Goal: Transaction & Acquisition: Obtain resource

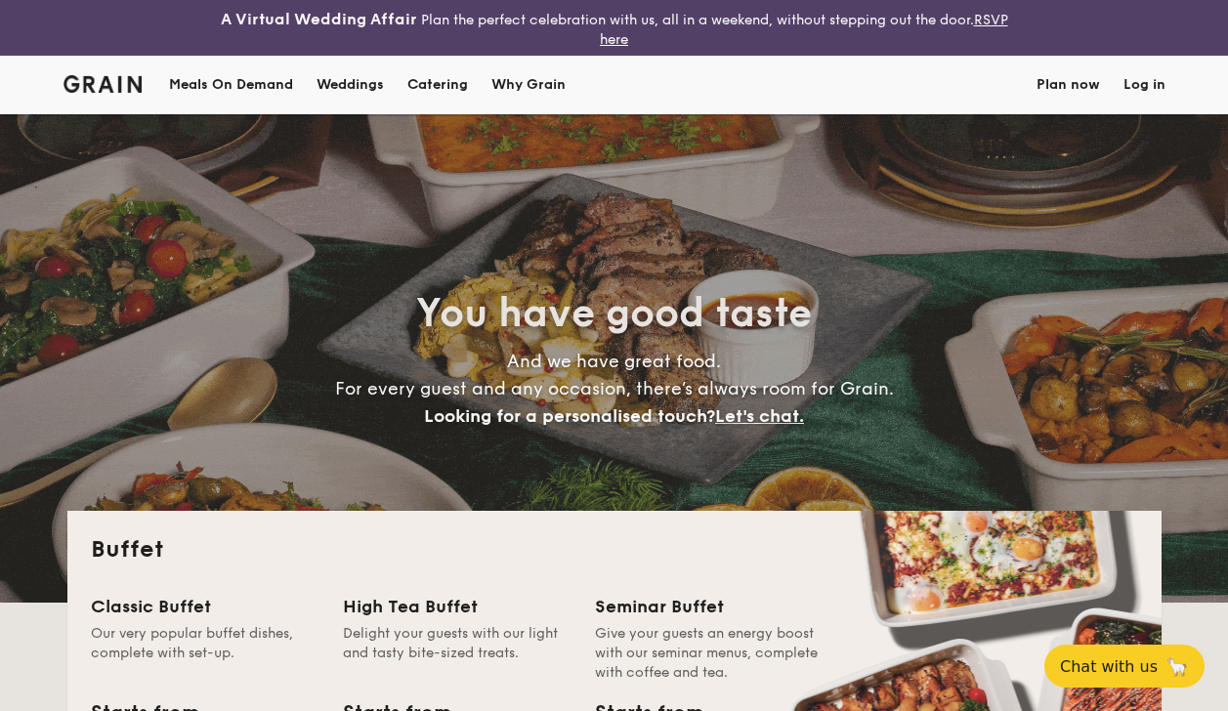
select select
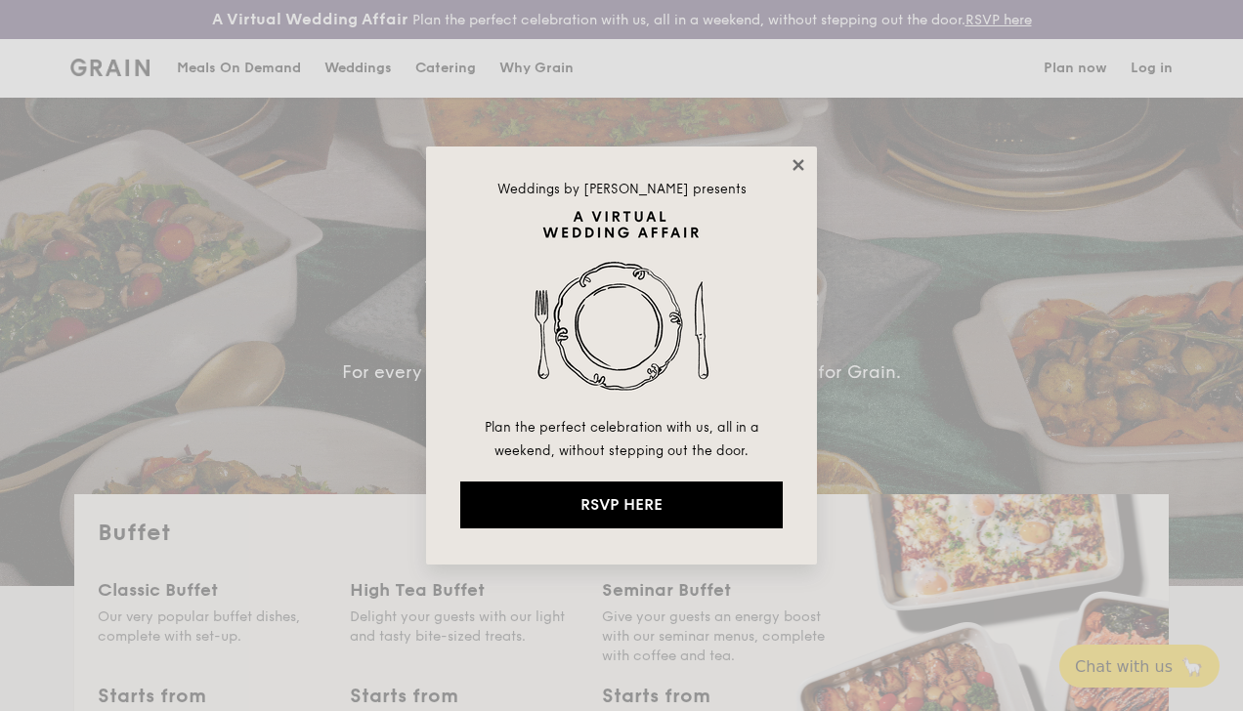
click at [803, 163] on icon at bounding box center [799, 165] width 18 height 18
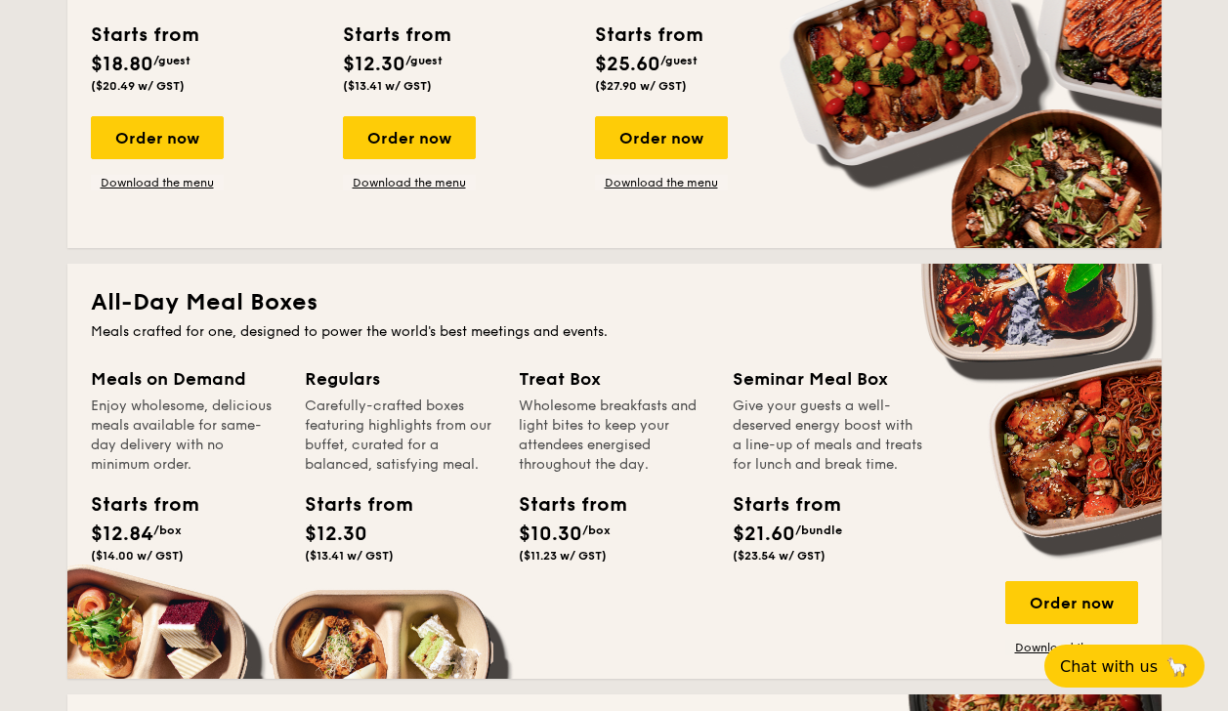
scroll to position [391, 0]
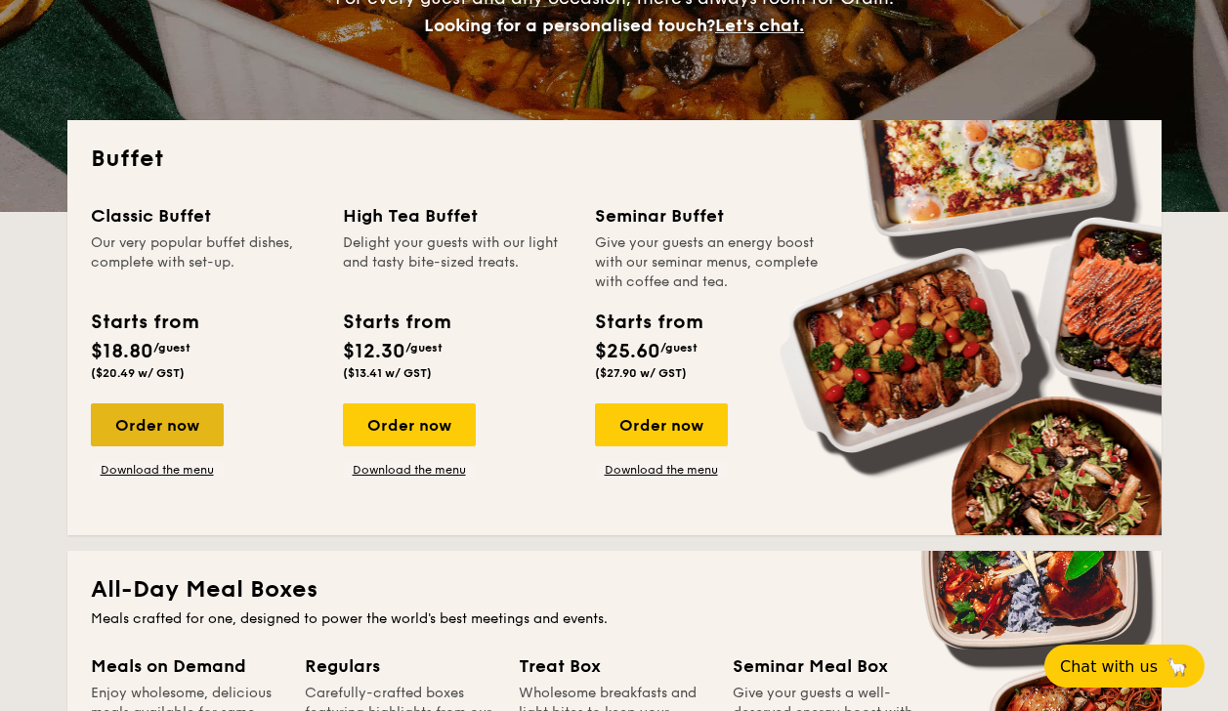
click at [151, 416] on div "Order now" at bounding box center [157, 425] width 133 height 43
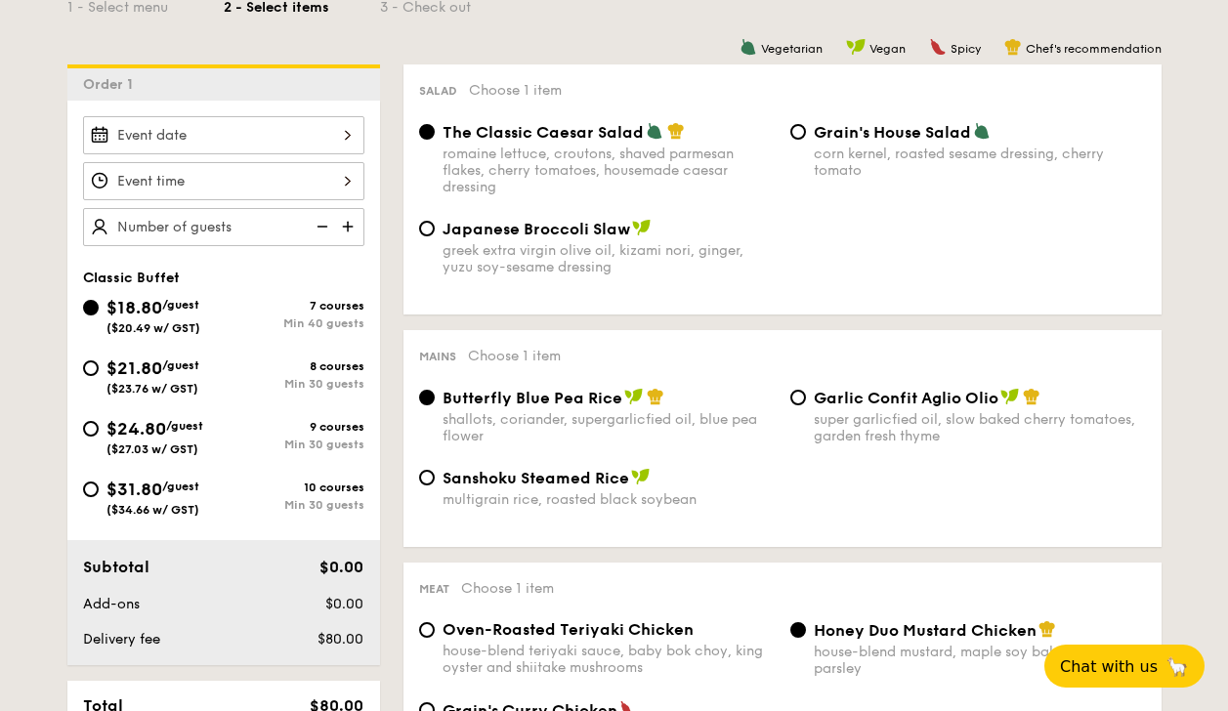
scroll to position [681, 0]
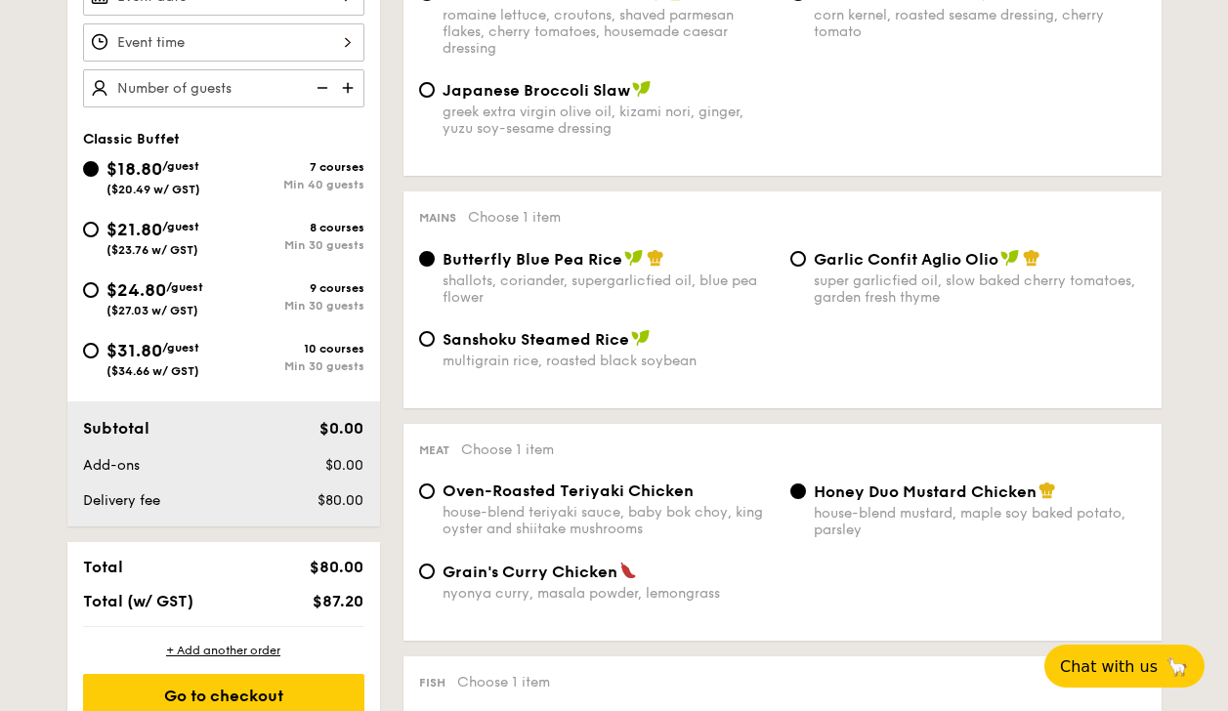
click at [334, 245] on div "Min 30 guests" at bounding box center [294, 245] width 141 height 14
click at [99, 237] on input "$21.80 /guest ($23.76 w/ GST) 8 courses Min 30 guests" at bounding box center [91, 230] width 16 height 16
radio input "true"
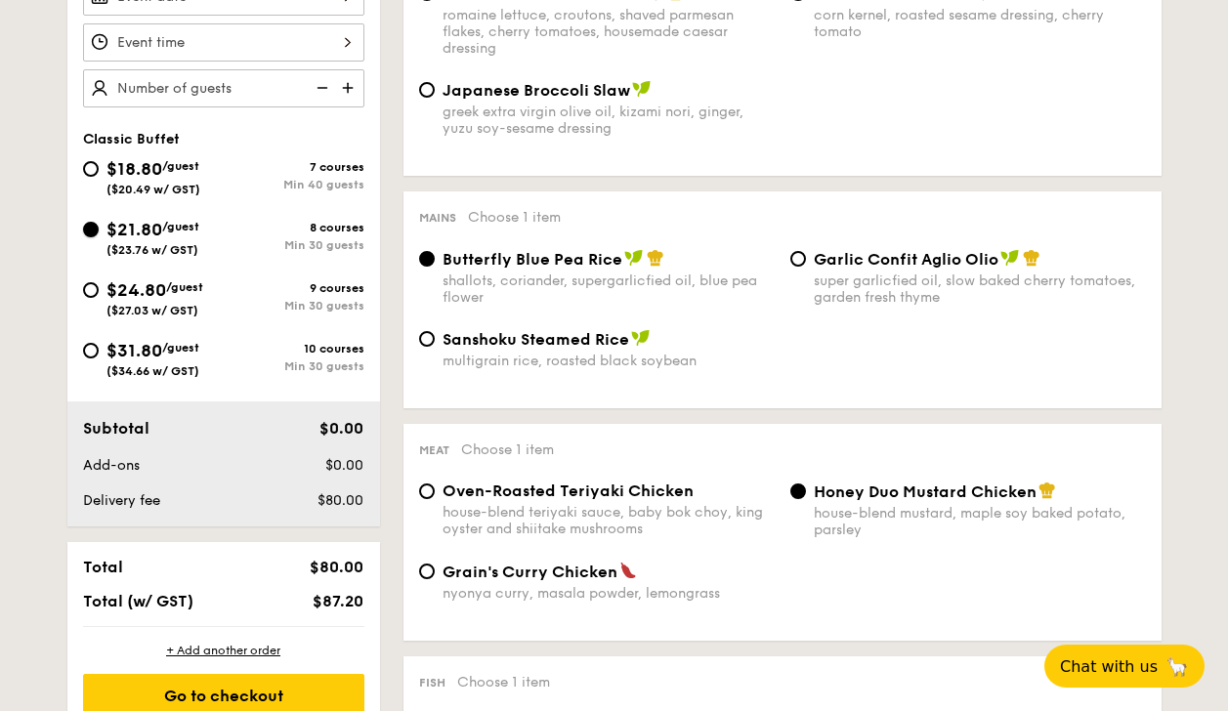
radio input "true"
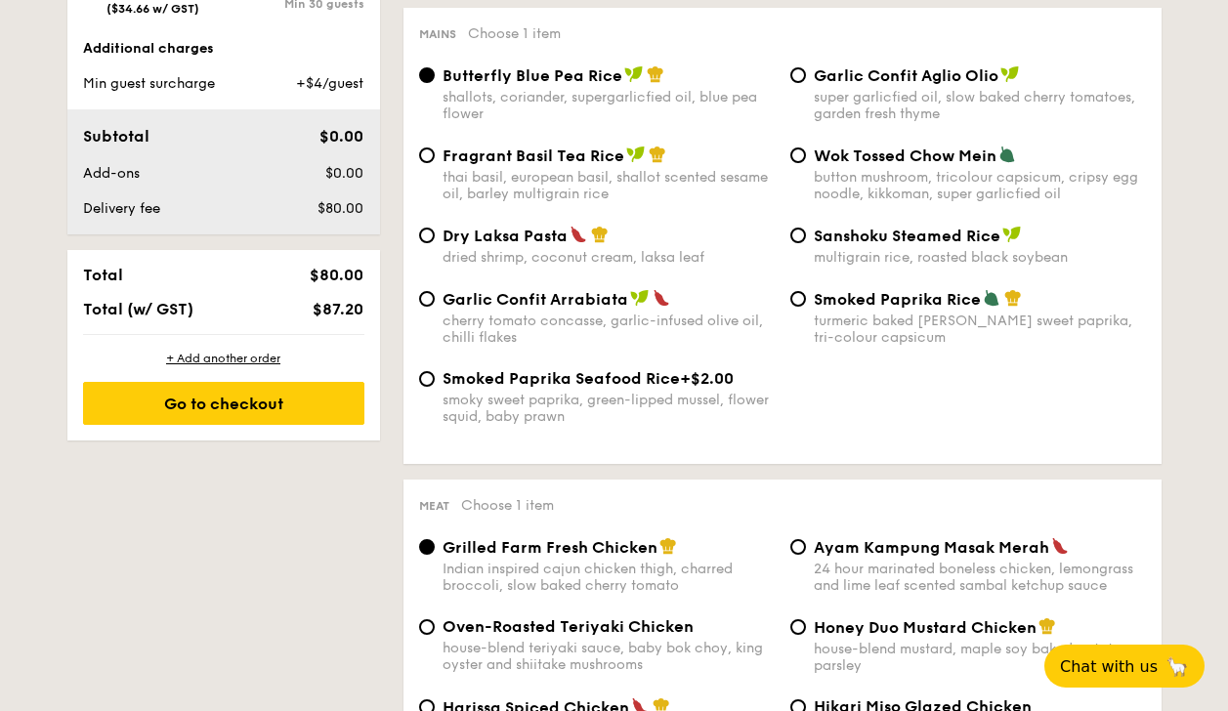
scroll to position [680, 0]
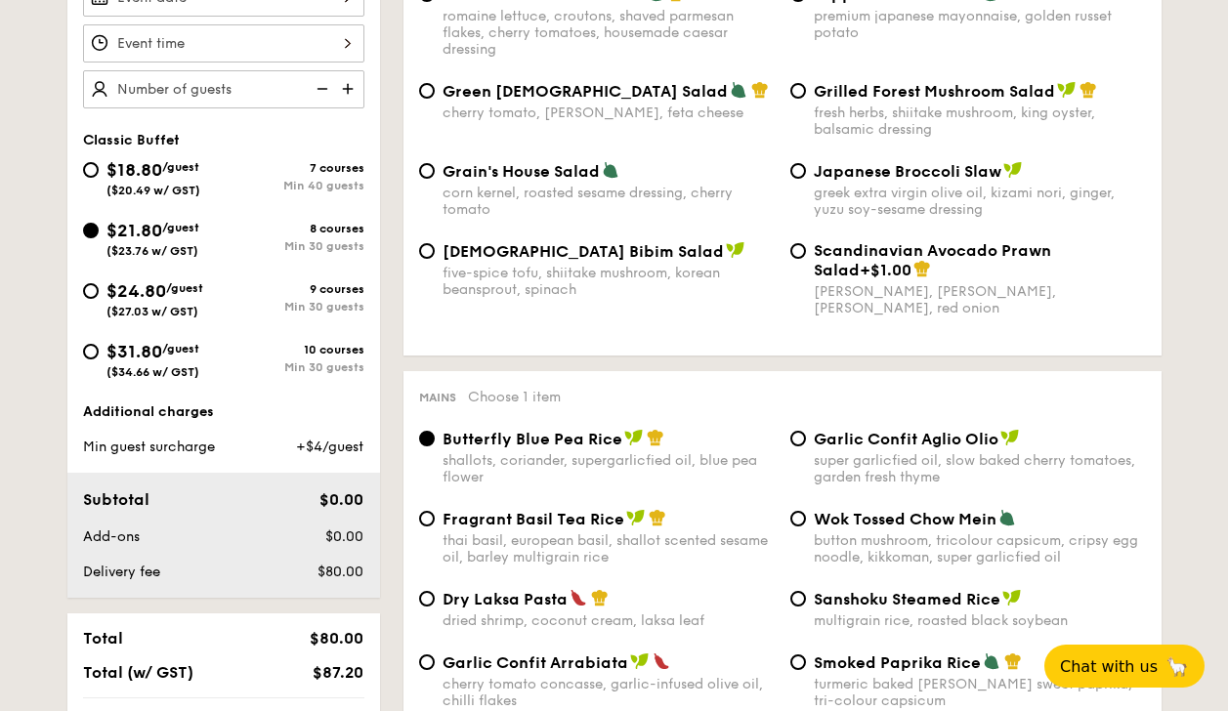
click at [194, 309] on span "($27.03 w/ GST)" at bounding box center [153, 312] width 92 height 14
click at [99, 299] on input "$24.80 /guest ($27.03 w/ GST) 9 courses Min 30 guests" at bounding box center [91, 291] width 16 height 16
radio input "true"
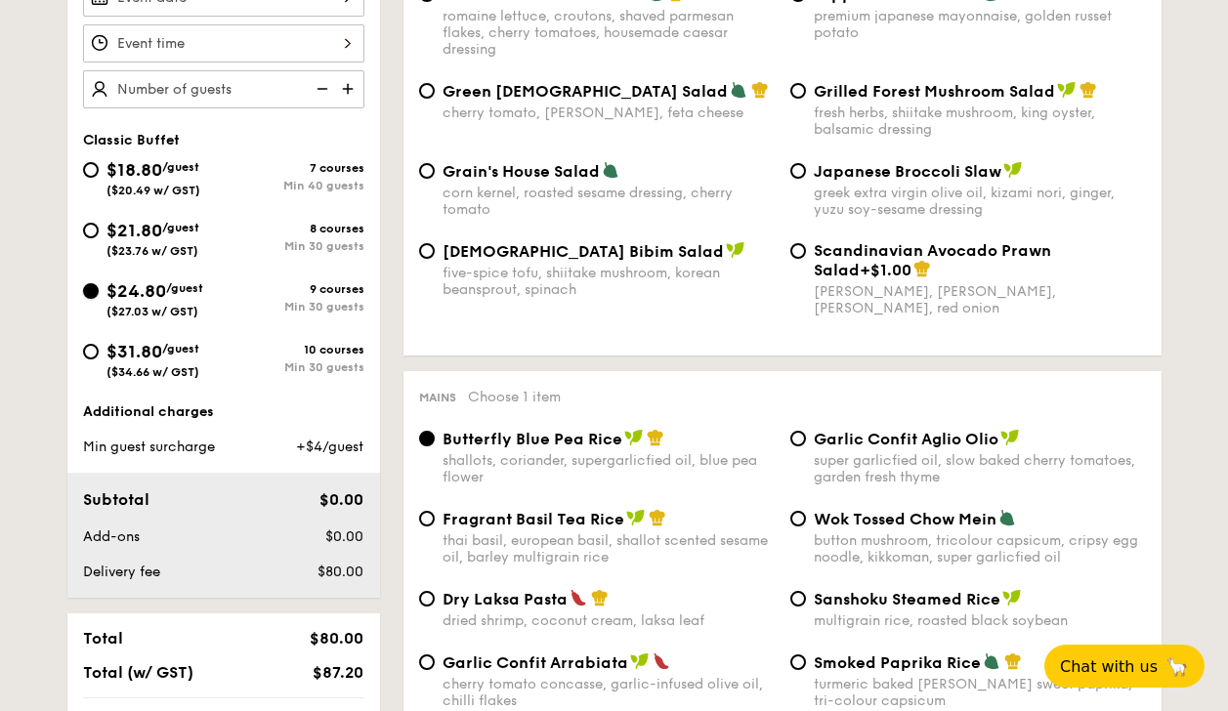
radio input "true"
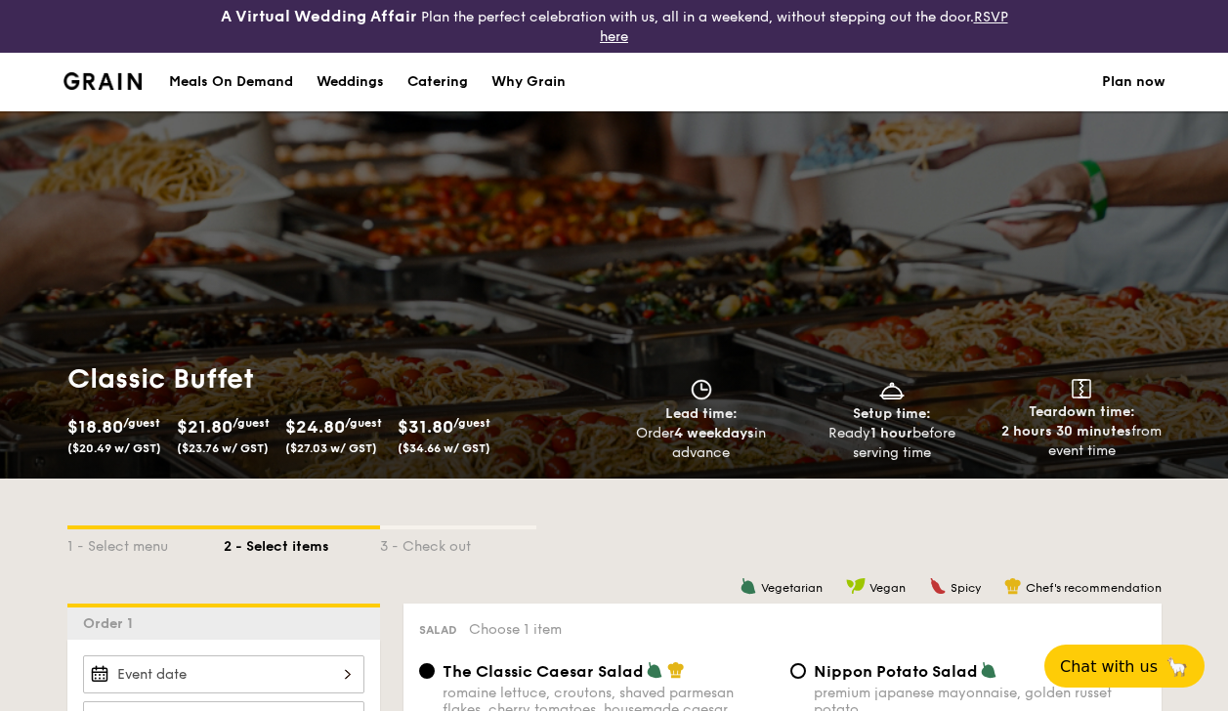
scroll to position [0, 0]
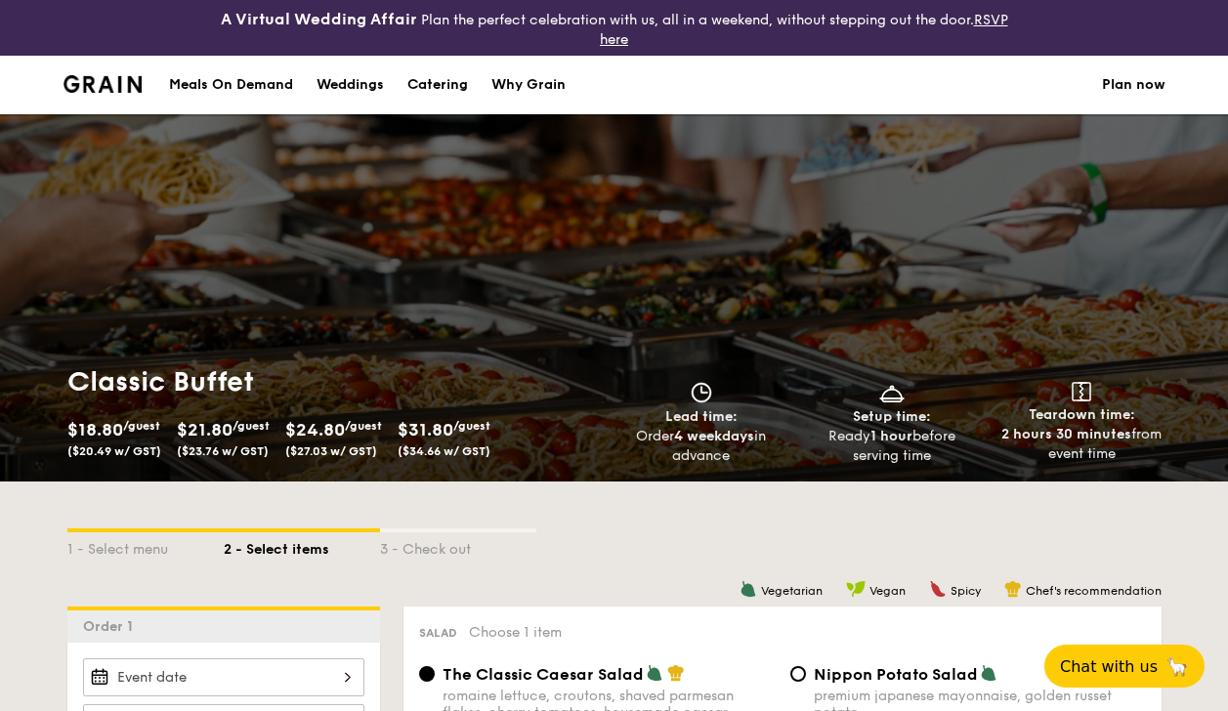
click at [432, 74] on div "Catering" at bounding box center [438, 85] width 61 height 59
select select
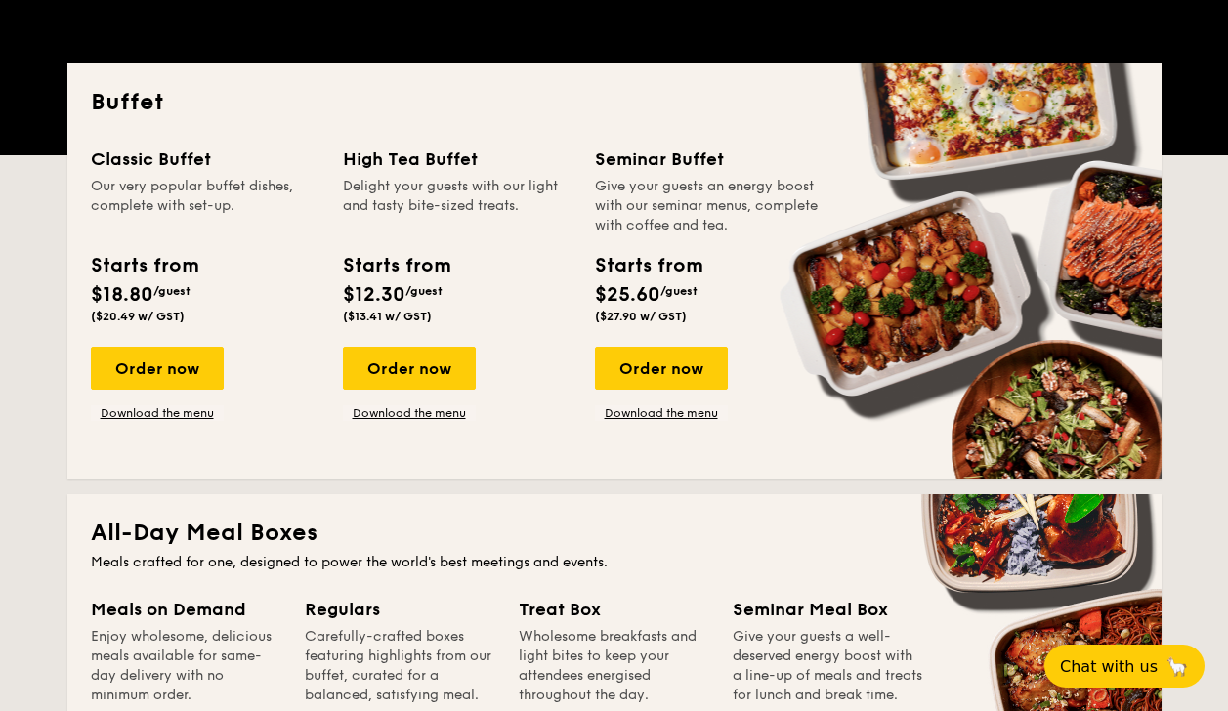
scroll to position [489, 0]
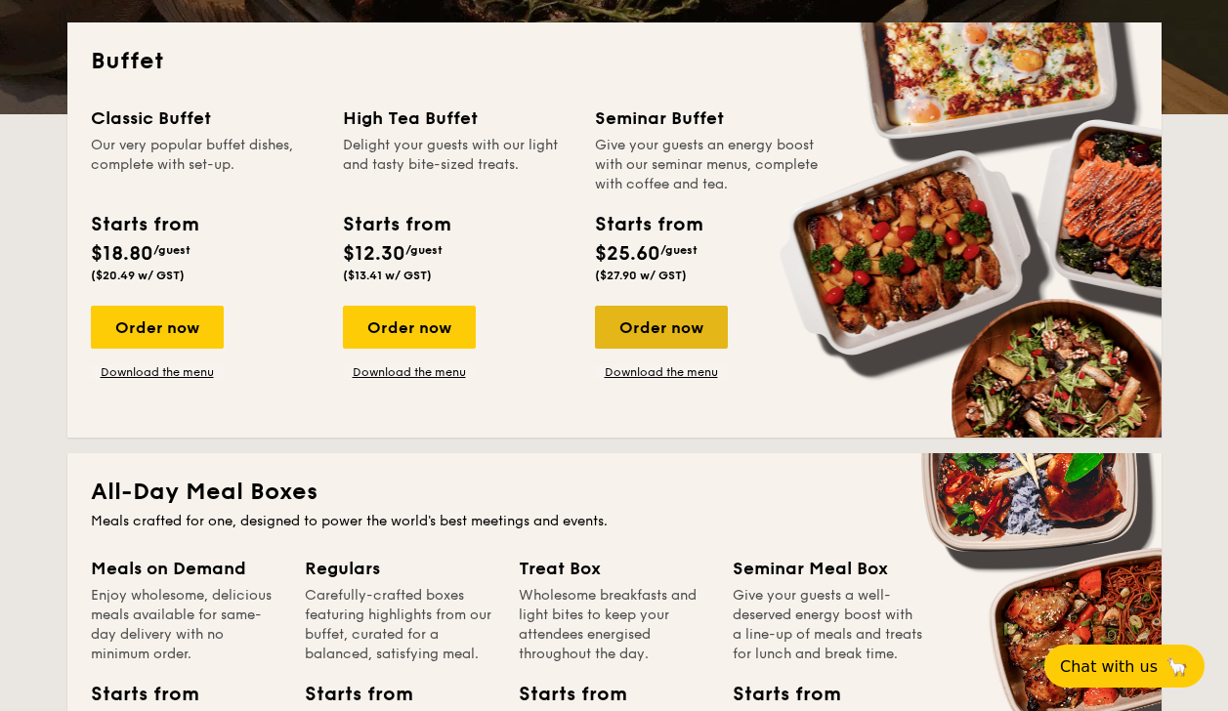
click at [664, 317] on div "Order now" at bounding box center [661, 327] width 133 height 43
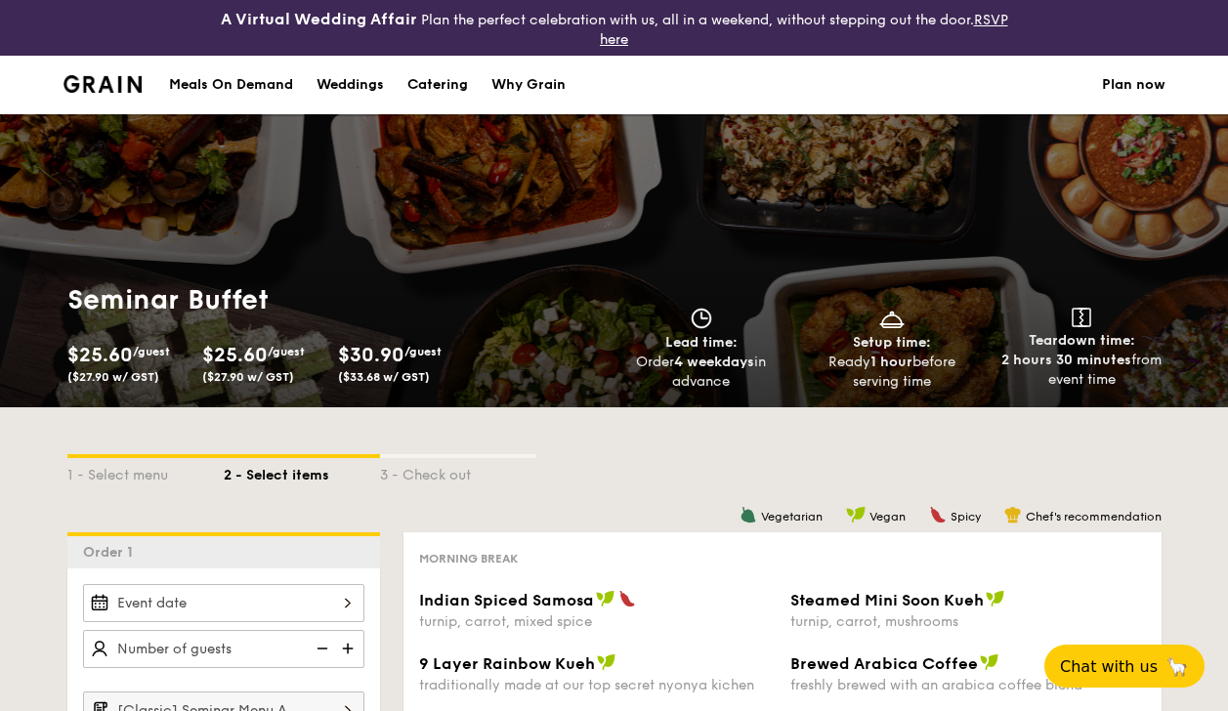
select select
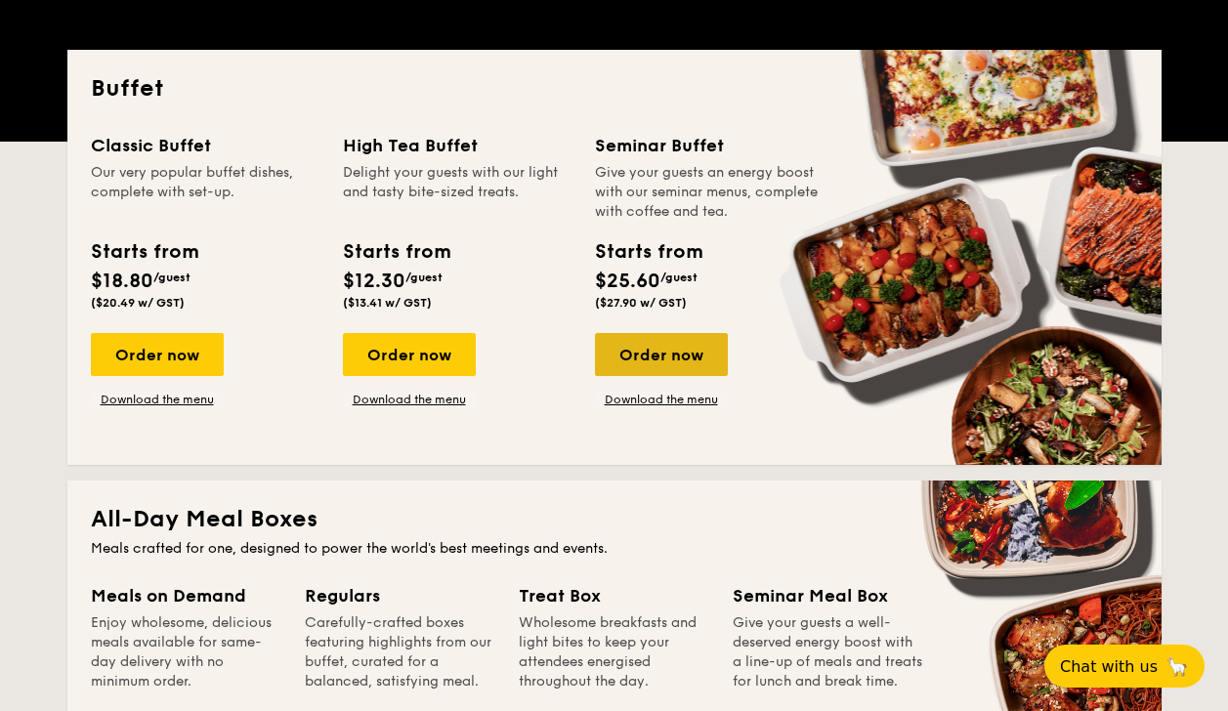
scroll to position [460, 0]
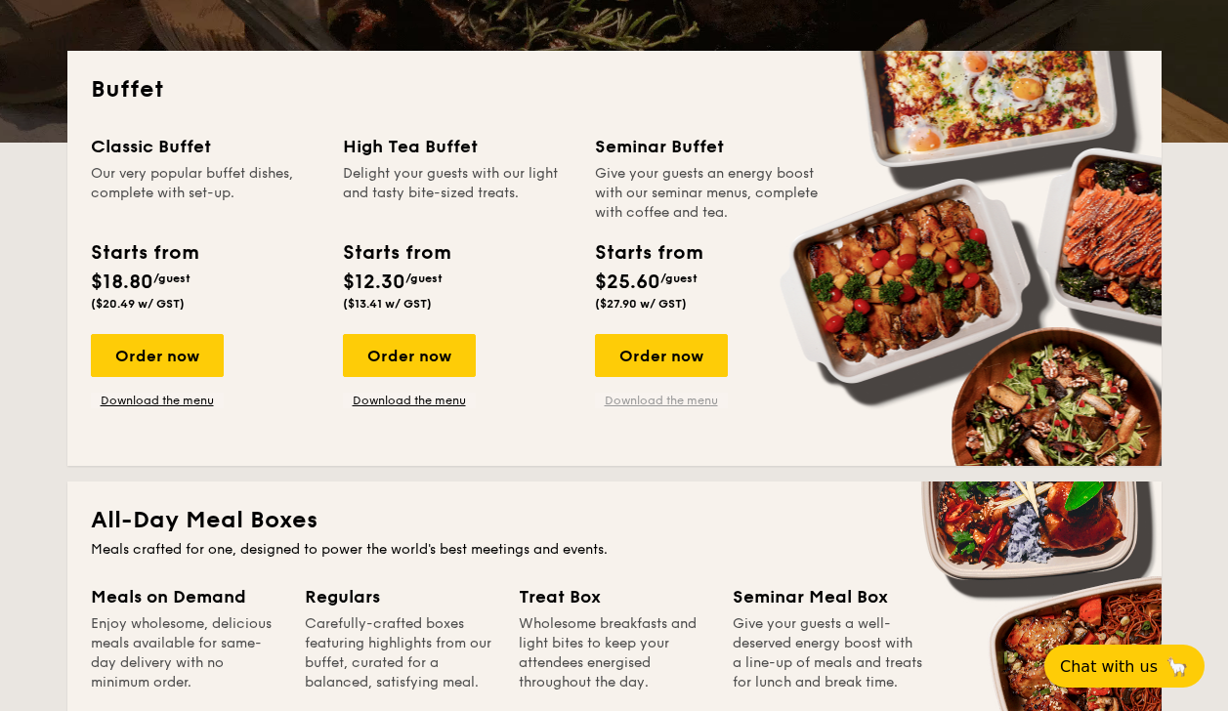
click at [667, 397] on link "Download the menu" at bounding box center [661, 401] width 133 height 16
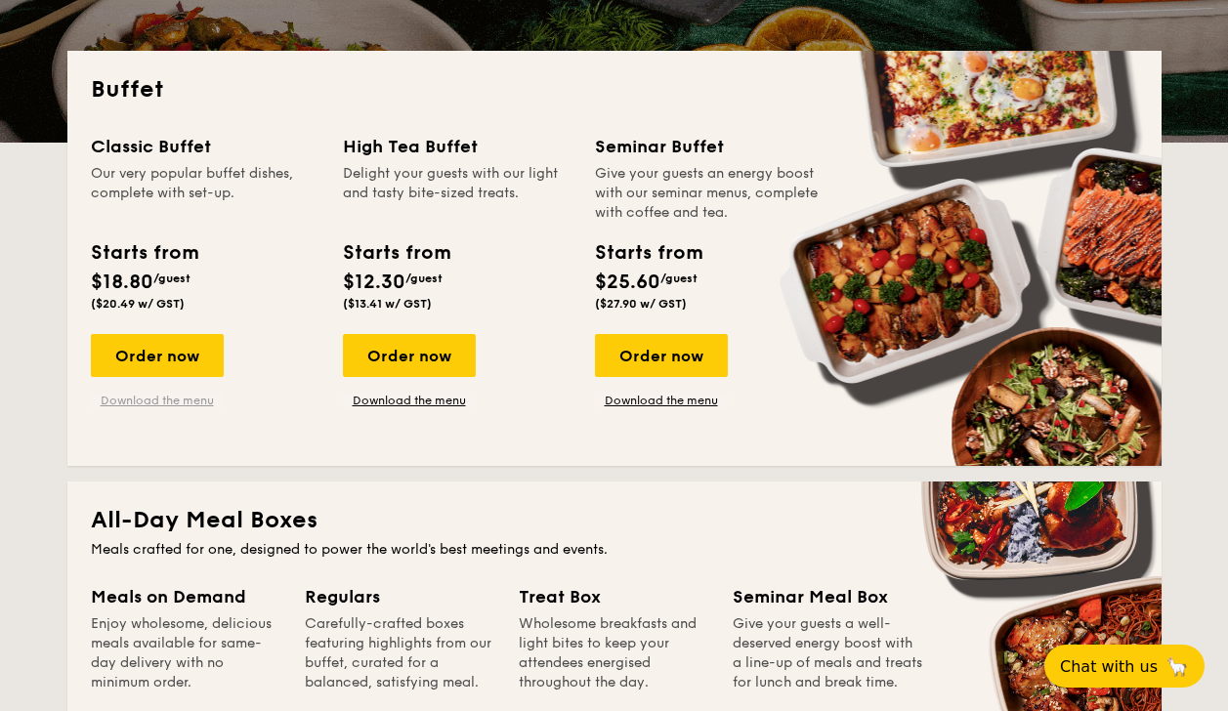
click at [152, 395] on link "Download the menu" at bounding box center [157, 401] width 133 height 16
